Goal: Book appointment/travel/reservation

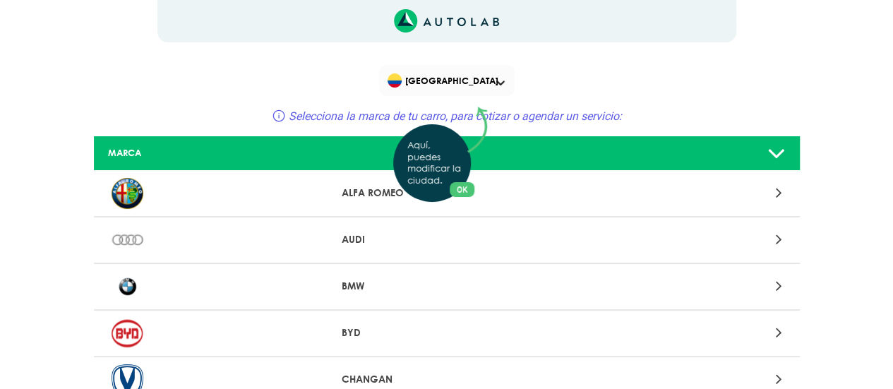
click at [460, 193] on button "OK" at bounding box center [462, 189] width 25 height 15
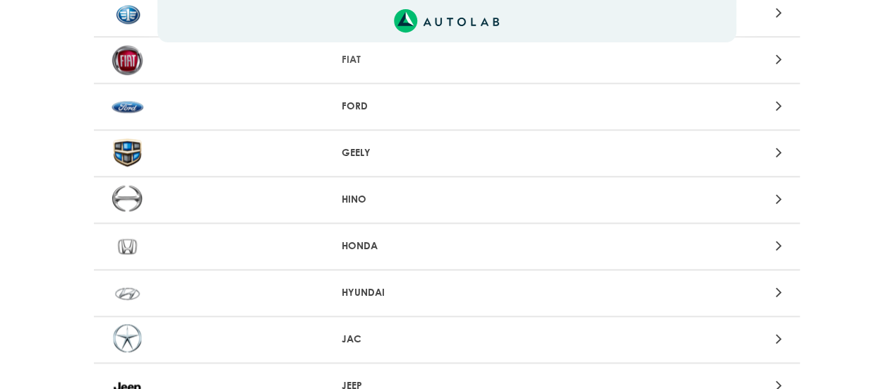
scroll to position [635, 0]
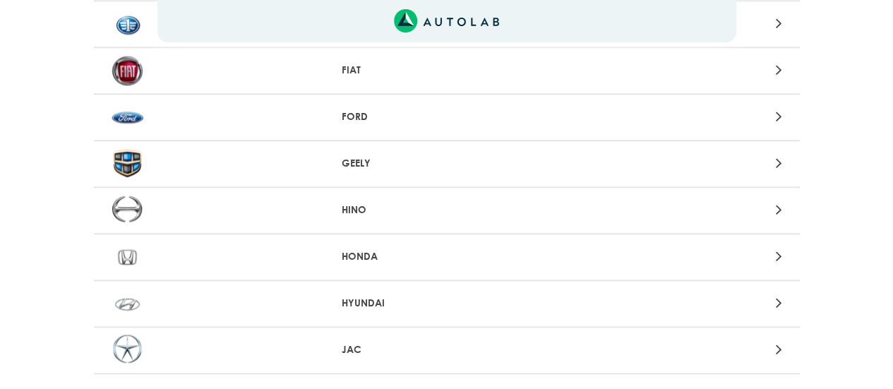
click at [363, 249] on div "HONDA" at bounding box center [447, 257] width 706 height 47
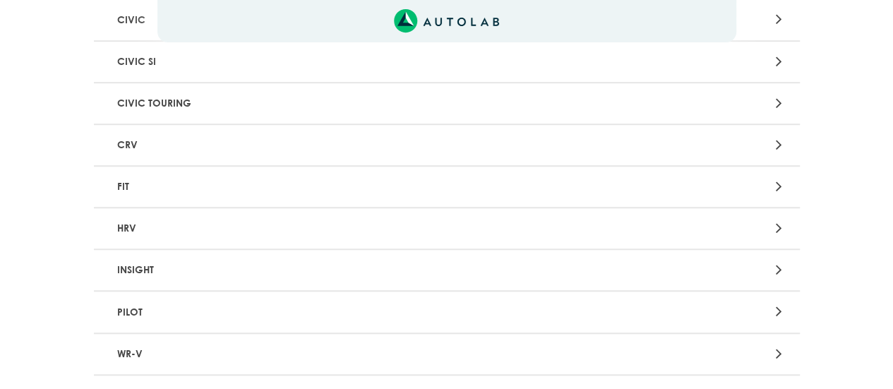
scroll to position [494, 0]
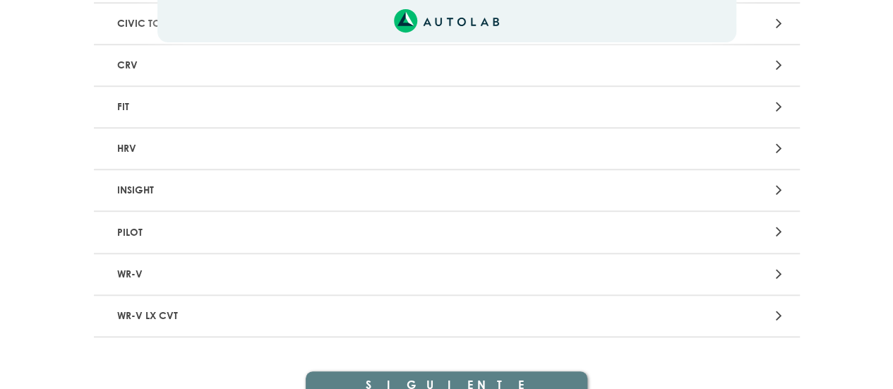
click at [151, 318] on p "WR-V LX CVT" at bounding box center [332, 316] width 440 height 26
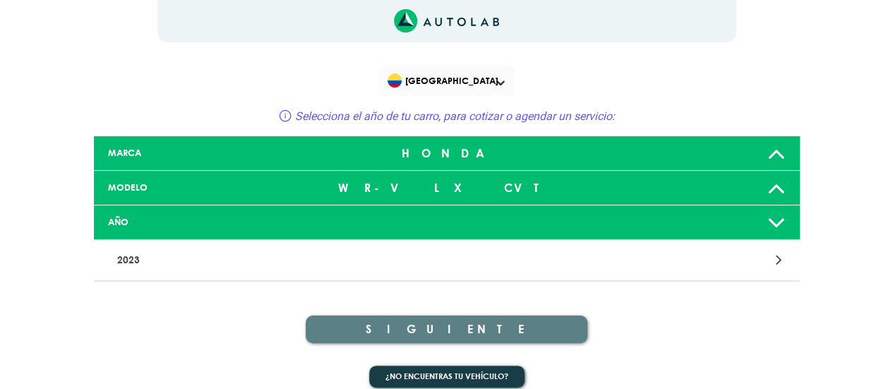
click at [193, 182] on div "MODELO" at bounding box center [213, 187] width 233 height 13
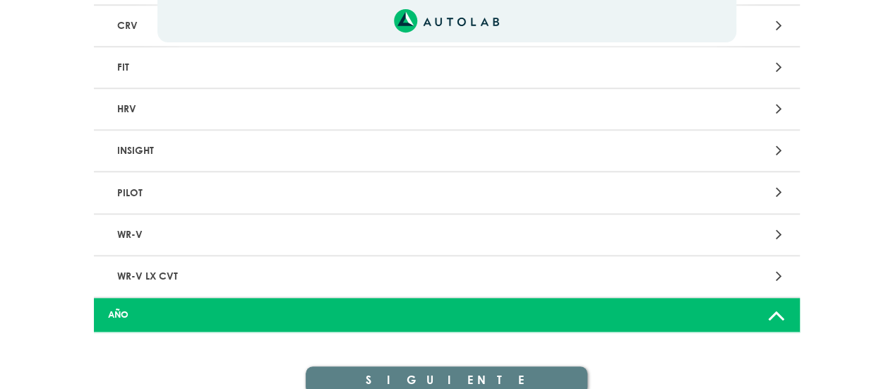
scroll to position [599, 0]
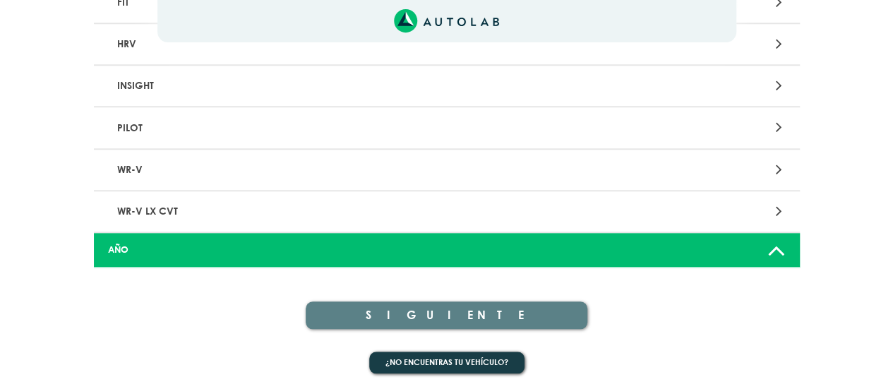
click at [130, 172] on p "WR-V" at bounding box center [332, 170] width 440 height 26
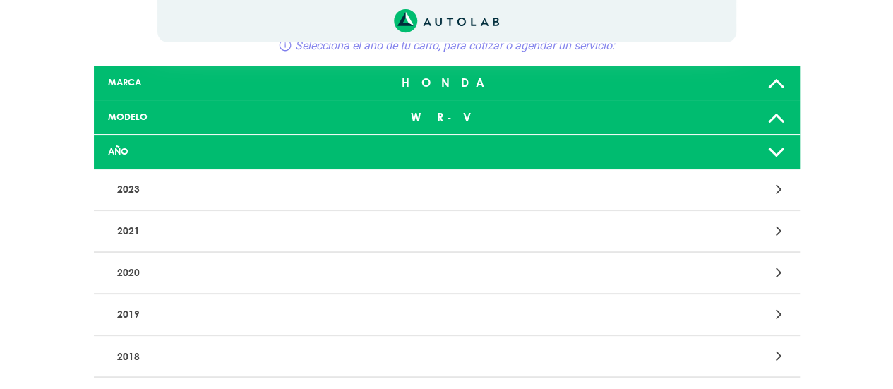
scroll to position [141, 0]
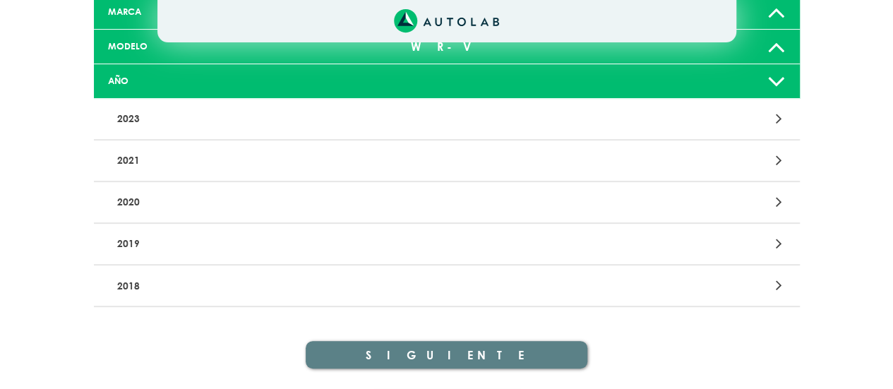
click at [129, 205] on p "2020" at bounding box center [332, 202] width 440 height 26
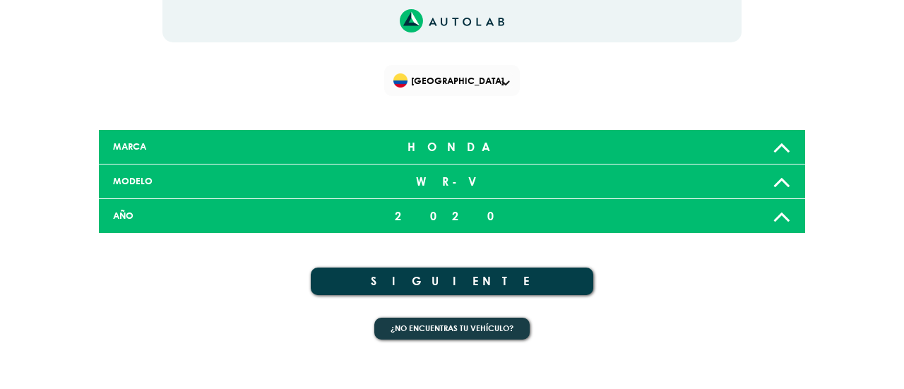
click at [459, 280] on button "SIGUIENTE" at bounding box center [452, 282] width 282 height 28
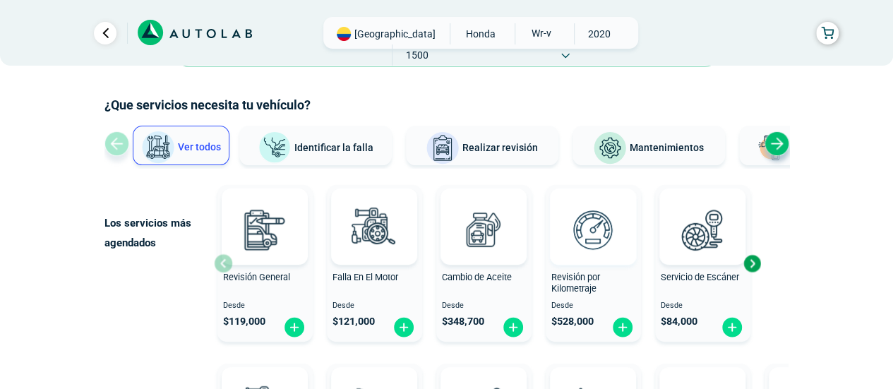
scroll to position [71, 0]
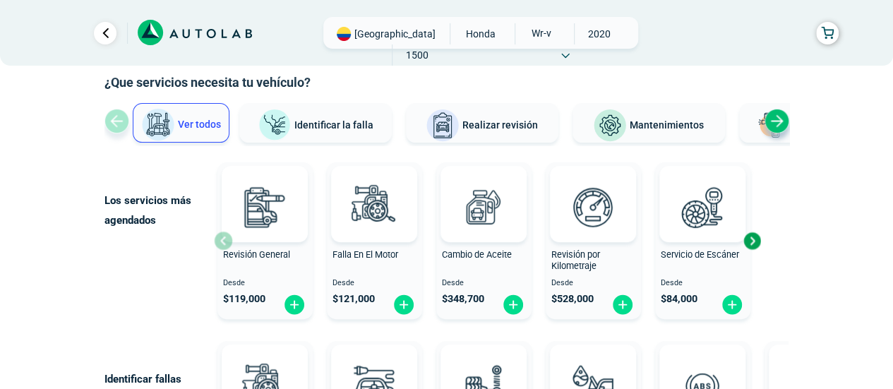
click at [757, 238] on div "Next slide" at bounding box center [751, 240] width 21 height 21
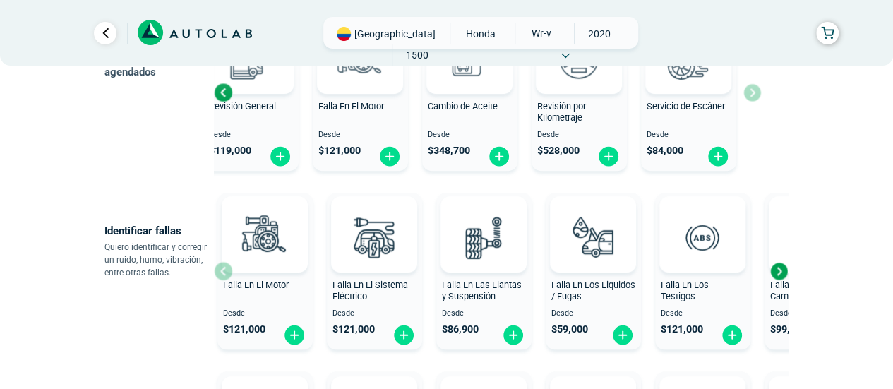
scroll to position [282, 0]
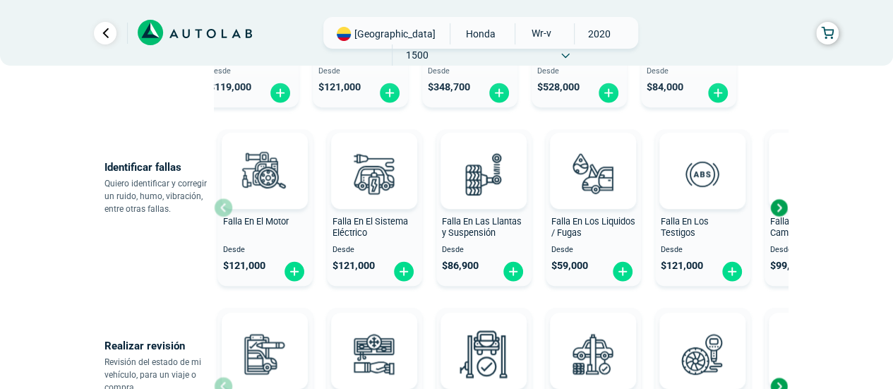
click at [787, 211] on div "Next slide" at bounding box center [778, 207] width 21 height 21
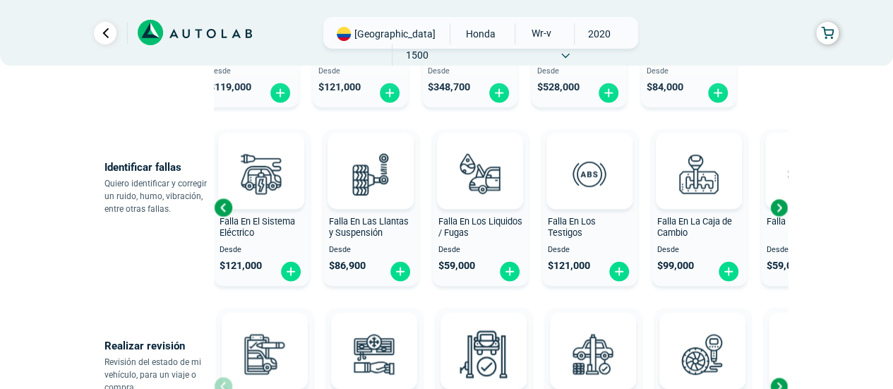
click at [783, 210] on div "Next slide" at bounding box center [778, 207] width 21 height 21
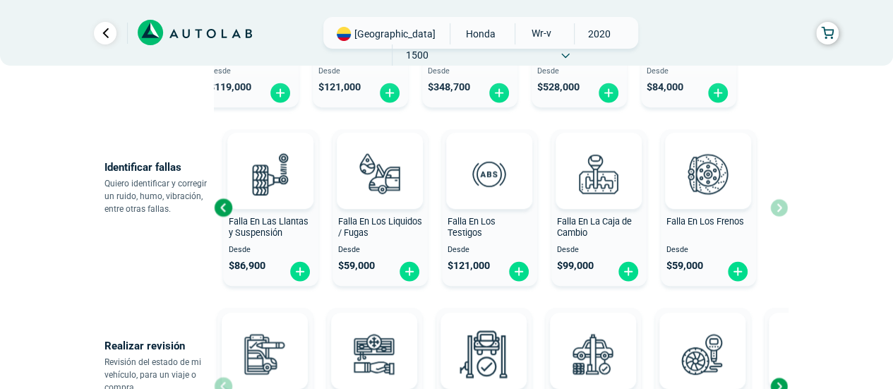
click at [783, 210] on div "Falla En El Motor Desde $ 121,000 Falla En El Sistema Eléctrico Desde $ 121,000…" at bounding box center [501, 208] width 574 height 168
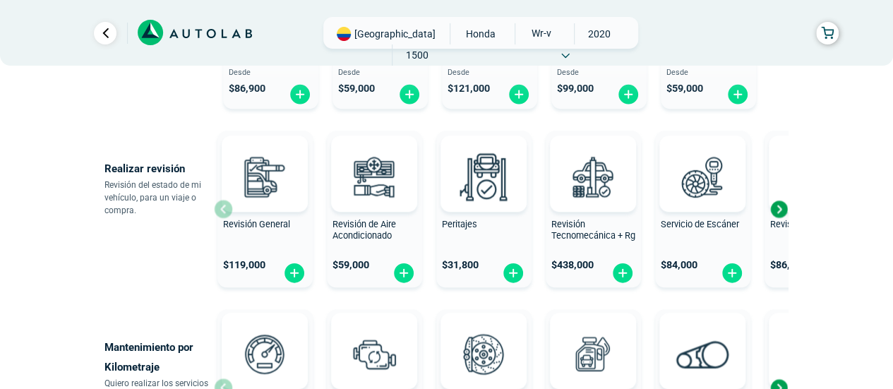
scroll to position [494, 0]
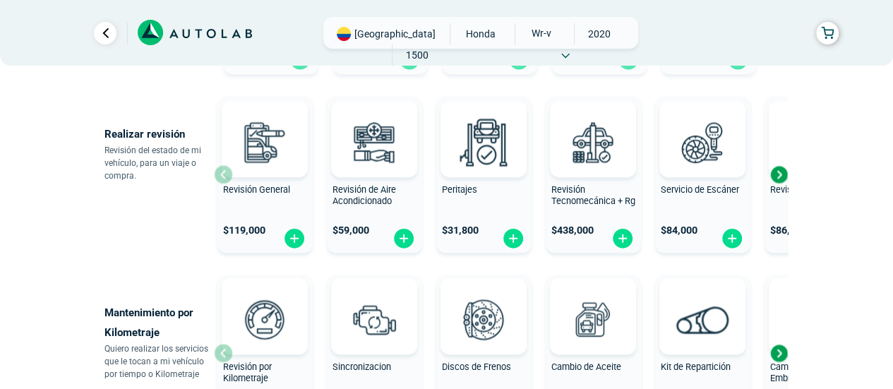
click at [785, 169] on div "Next slide" at bounding box center [778, 174] width 21 height 21
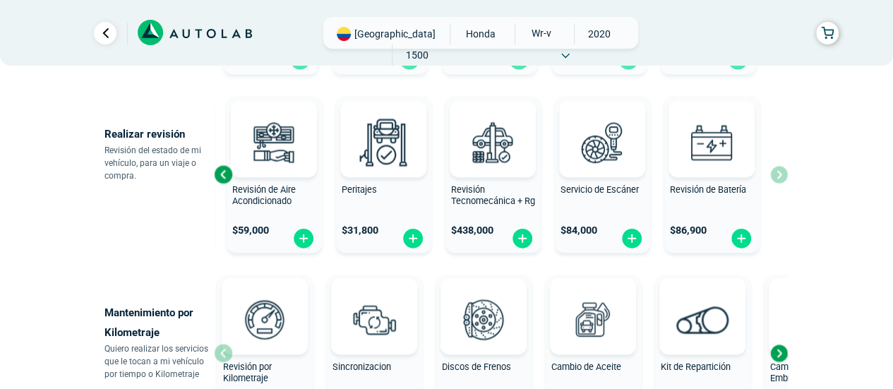
click at [785, 169] on div "Revisión General $ 119,000 Revisión de Aire Acondicionado $ 59,000 Peritajes $ …" at bounding box center [501, 174] width 574 height 168
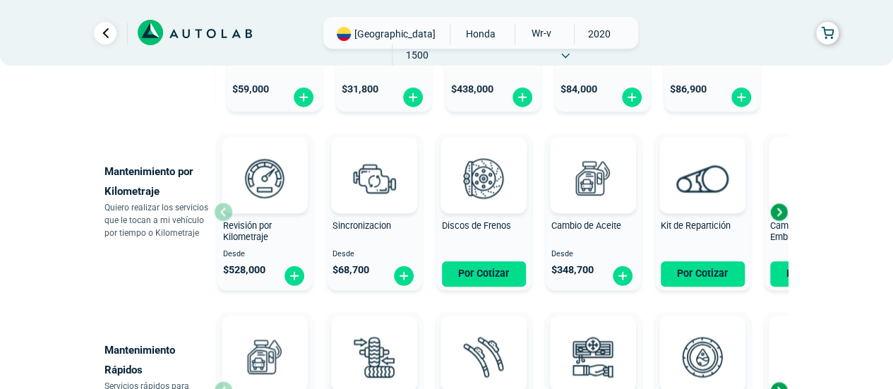
click at [777, 212] on div "Next slide" at bounding box center [778, 211] width 21 height 21
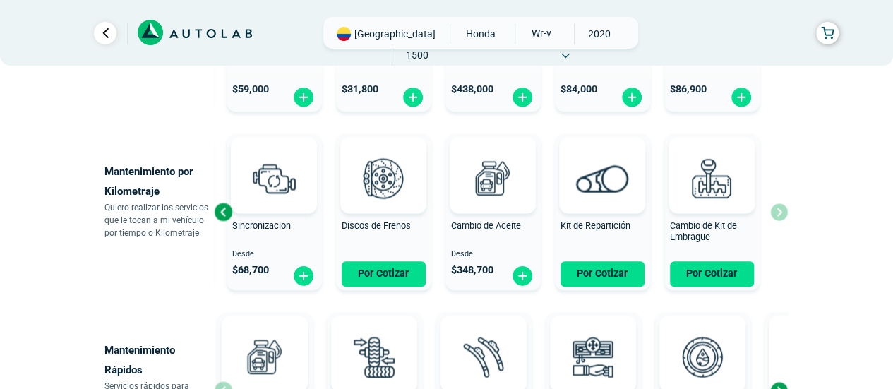
click at [777, 212] on div "Revisión por Kilometraje Desde $ 528,000 Sincronizacion Desde $ 68,700 Discos d…" at bounding box center [501, 212] width 574 height 168
click at [228, 214] on div "Previous slide" at bounding box center [223, 211] width 21 height 21
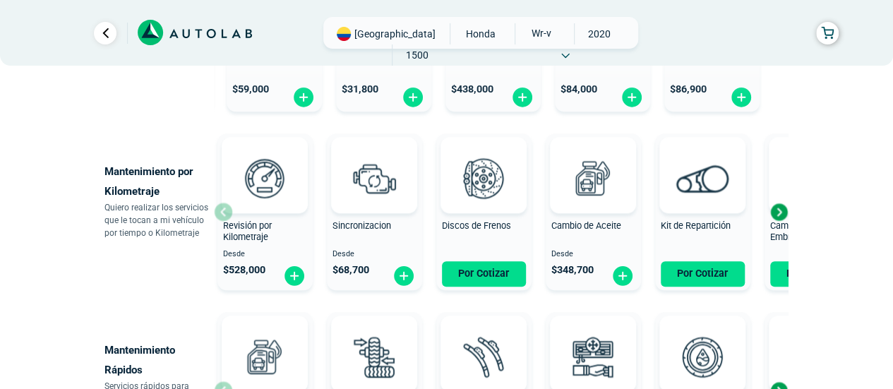
click at [228, 214] on div "Revisión por Kilometraje Desde $ 528,000" at bounding box center [264, 212] width 95 height 150
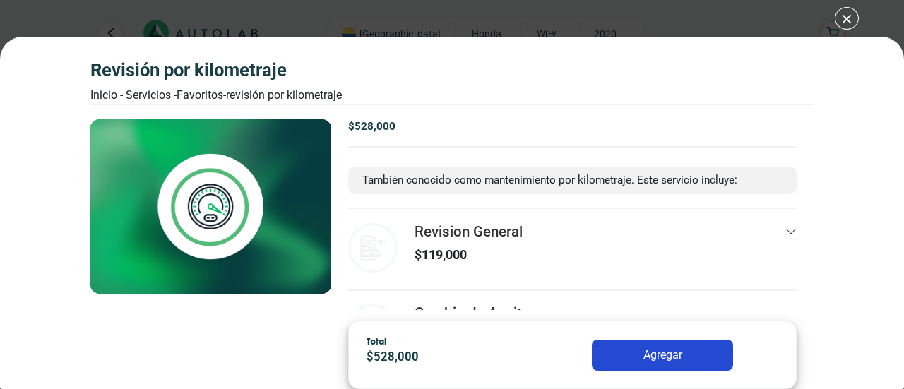
click at [857, 19] on div "Revisión por Kilometraje Inicio - Servicios - Favoritos - Revisión por Kilometr…" at bounding box center [452, 194] width 904 height 389
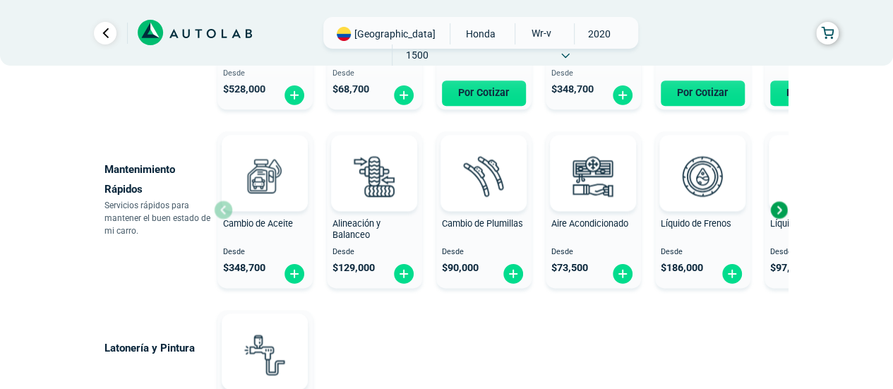
scroll to position [847, 0]
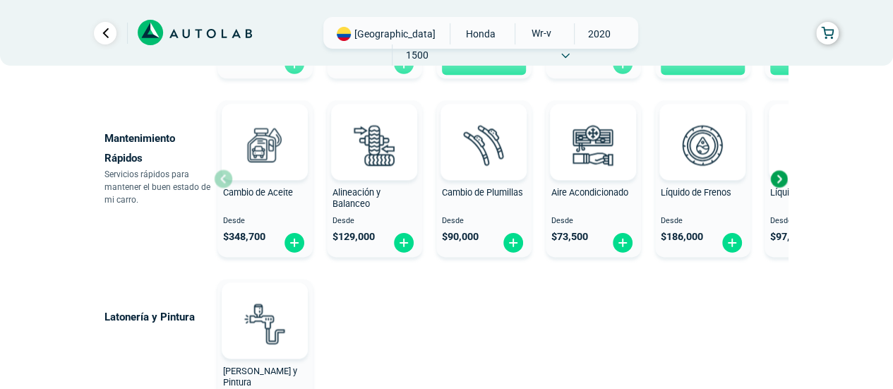
click at [777, 174] on div "Next slide" at bounding box center [778, 178] width 21 height 21
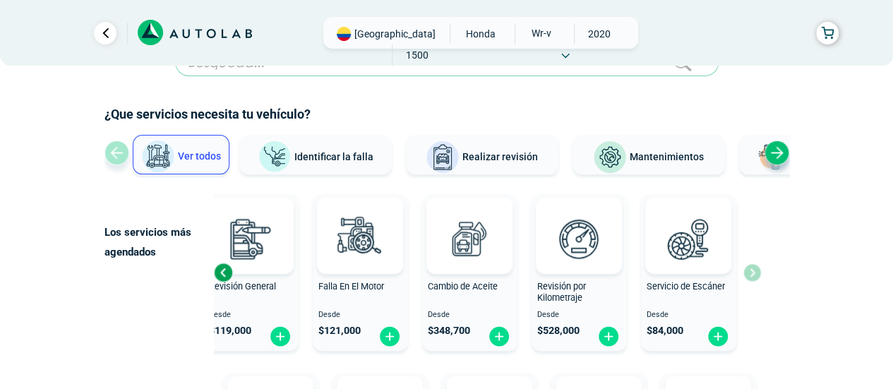
scroll to position [0, 0]
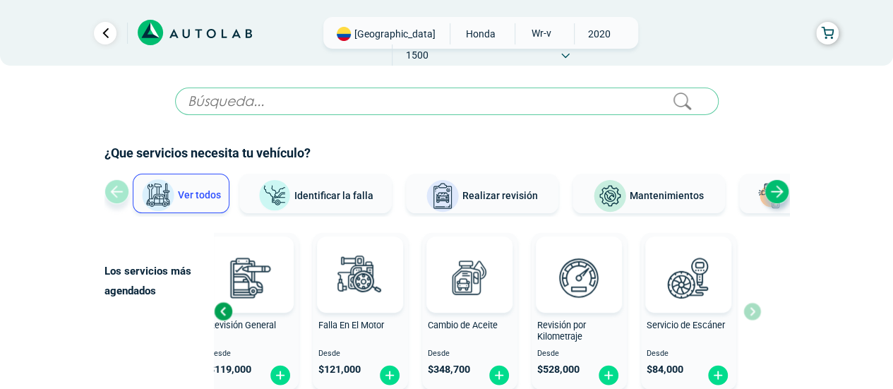
click at [374, 95] on input "text" at bounding box center [447, 102] width 544 height 28
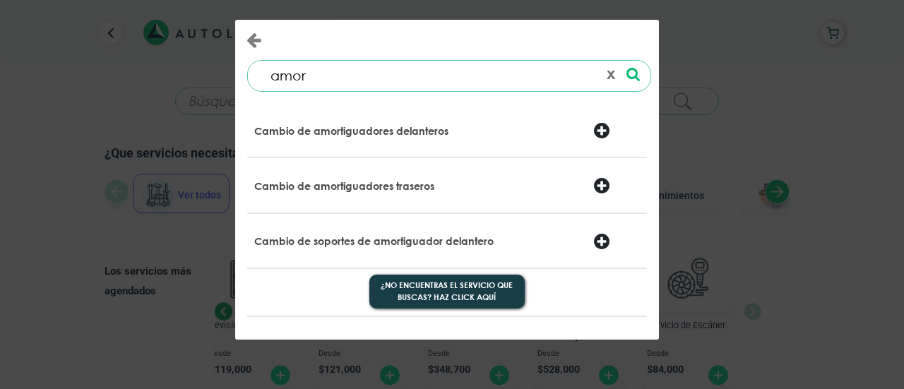
type input "amor"
click at [380, 190] on p "Cambio de amortiguadores traseros" at bounding box center [344, 186] width 180 height 14
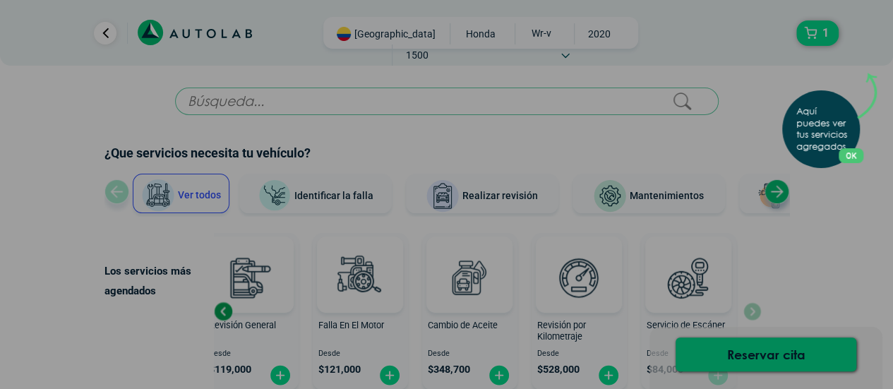
click at [854, 153] on button "OK" at bounding box center [851, 155] width 25 height 15
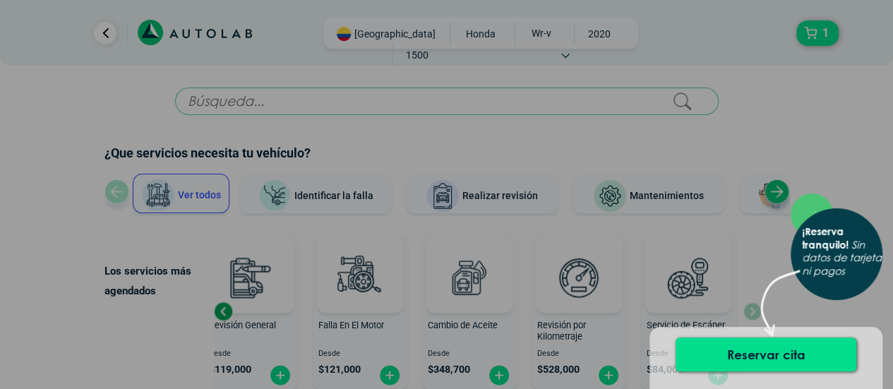
click at [788, 329] on div "Reservar cita" at bounding box center [766, 358] width 233 height 62
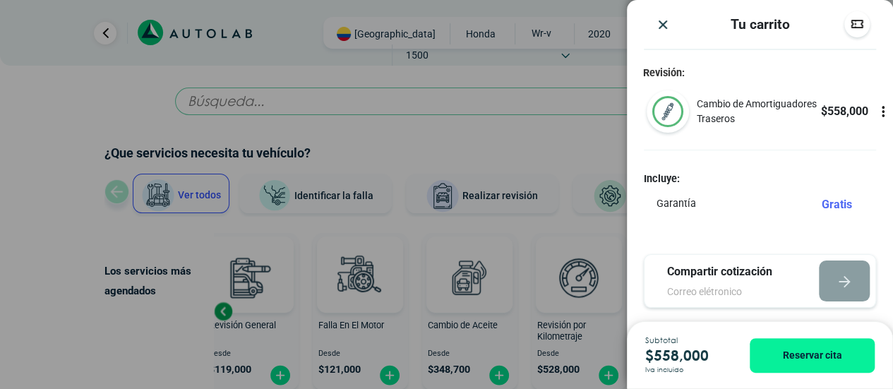
click at [751, 116] on p "Cambio de Amortiguadores Traseros" at bounding box center [758, 112] width 124 height 30
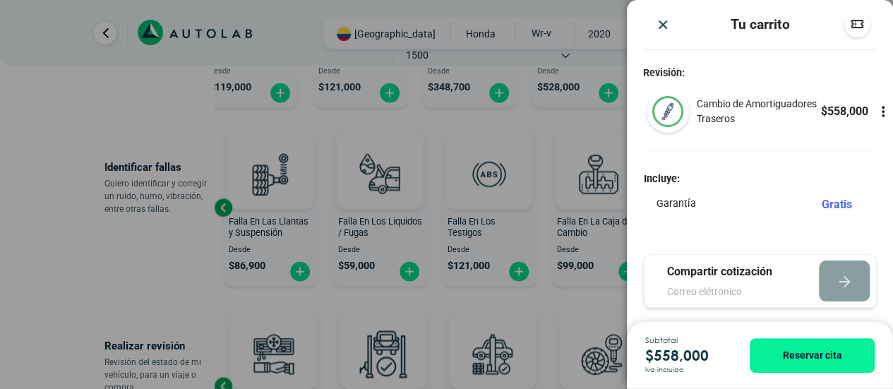
click at [876, 114] on icon at bounding box center [883, 111] width 14 height 14
click at [787, 143] on div "Cambio de Amortiguadores Traseros $ 558,000" at bounding box center [760, 119] width 266 height 59
click at [785, 118] on p "Cambio de Amortiguadores Traseros" at bounding box center [758, 112] width 124 height 30
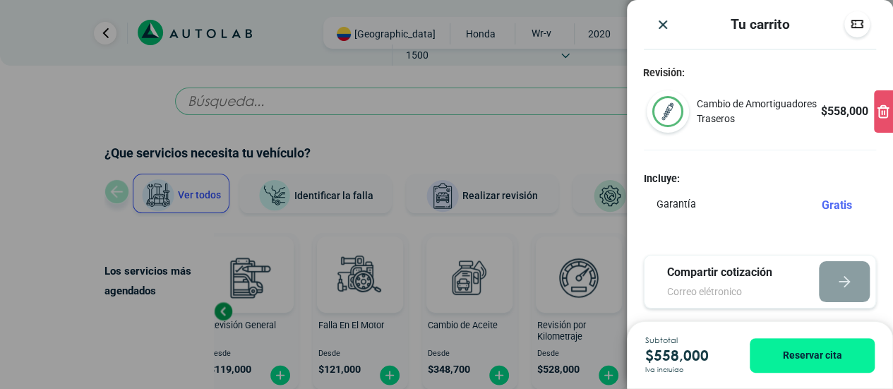
click at [667, 25] on img "Close" at bounding box center [663, 25] width 14 height 14
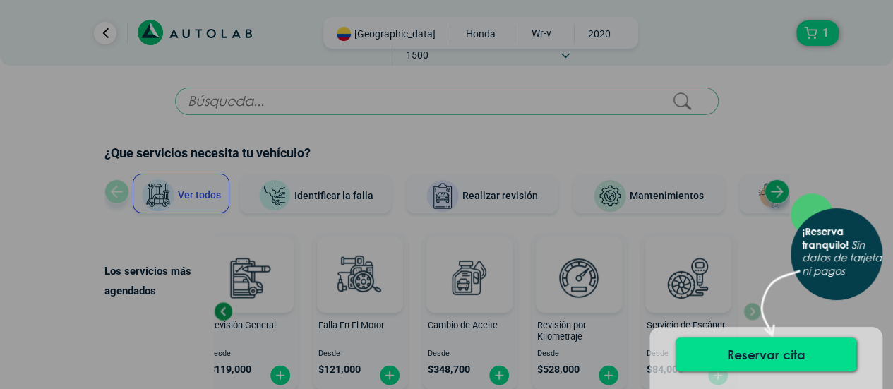
click at [797, 152] on div "× ¡Reserva tranquilo! Sin datos de tarjeta ni pagos" at bounding box center [446, 194] width 893 height 389
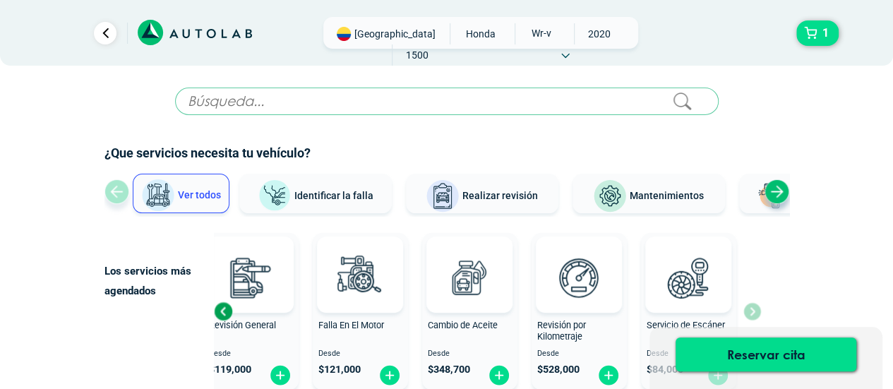
click at [463, 101] on input "text" at bounding box center [447, 102] width 544 height 28
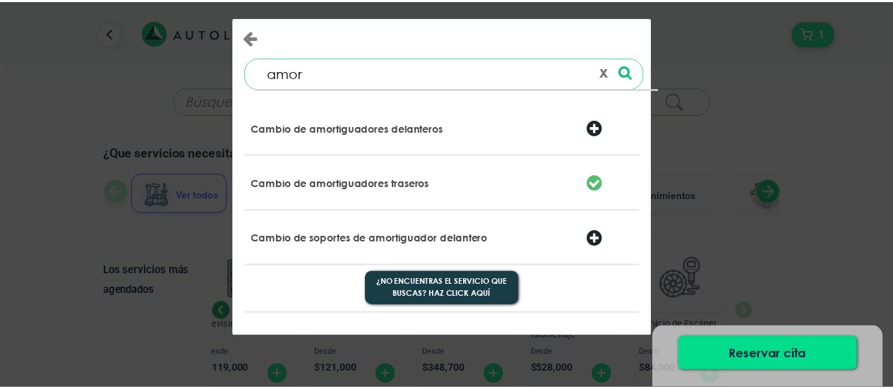
scroll to position [4, 0]
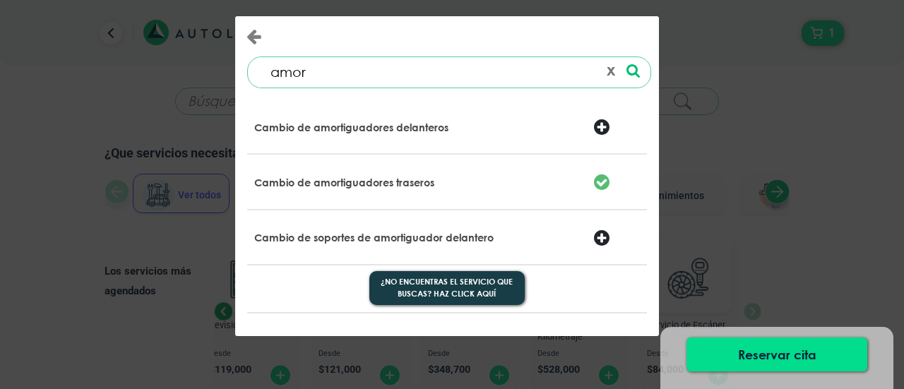
click at [607, 125] on div at bounding box center [616, 129] width 68 height 20
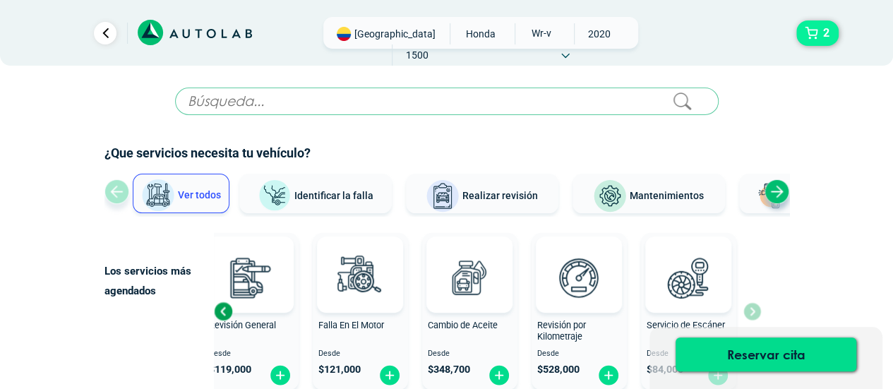
click at [819, 29] on span "2" at bounding box center [825, 33] width 13 height 24
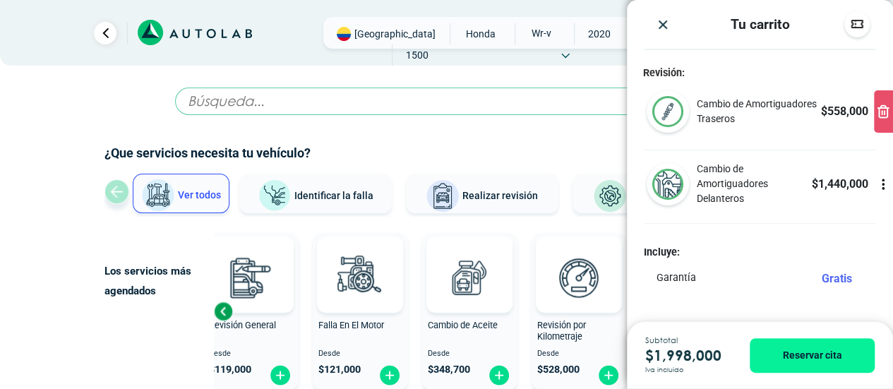
click at [765, 119] on p "Cambio de Amortiguadores Traseros" at bounding box center [758, 112] width 124 height 30
click at [885, 114] on icon at bounding box center [885, 113] width 0 height 4
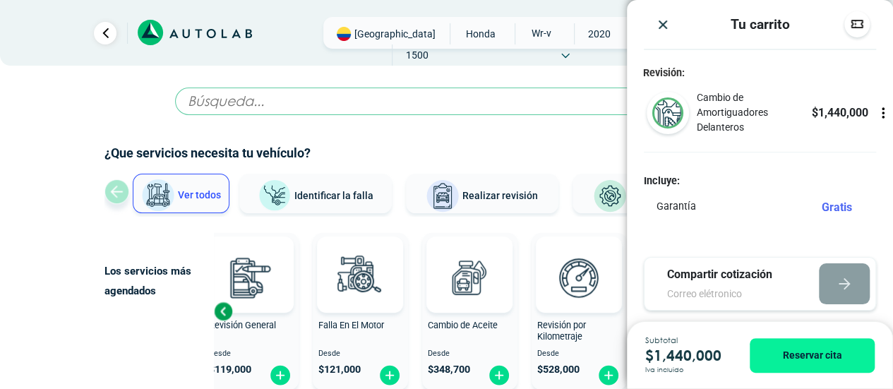
click at [530, 119] on div "Launch demo modal" at bounding box center [447, 107] width 544 height 39
